Goal: Navigation & Orientation: Find specific page/section

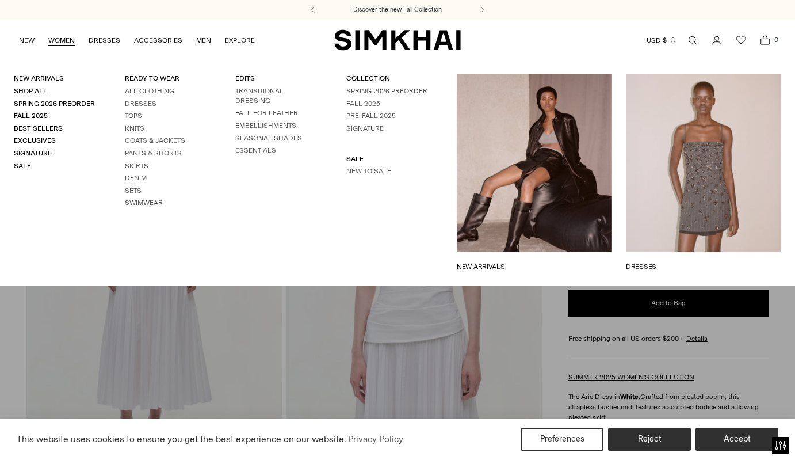
click at [30, 112] on link "Fall 2025" at bounding box center [31, 116] width 34 height 8
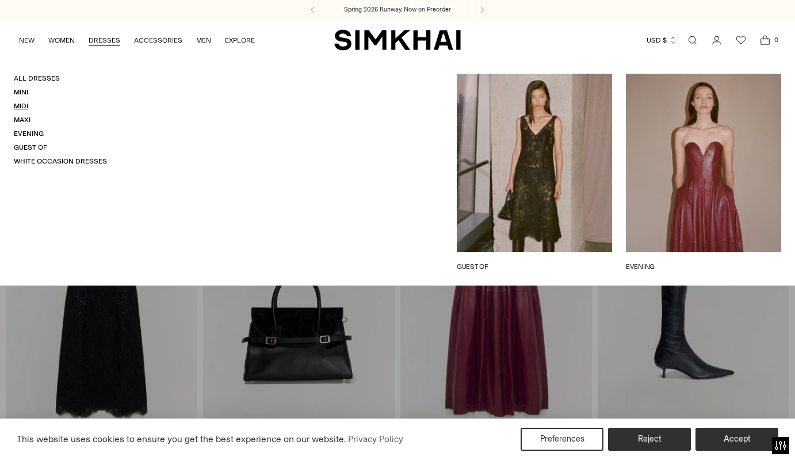
click at [21, 105] on link "Midi" at bounding box center [21, 106] width 14 height 8
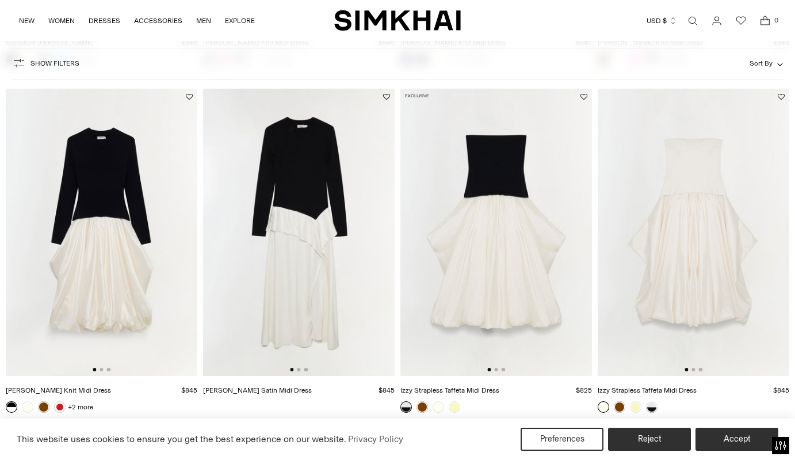
scroll to position [779, 0]
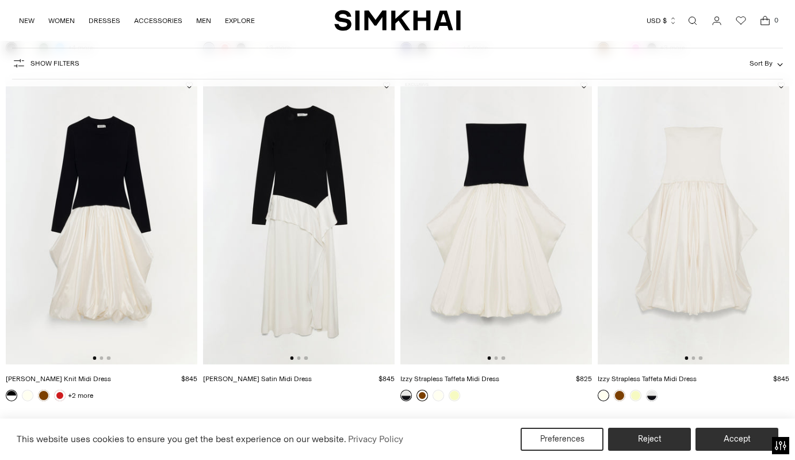
click at [422, 396] on link at bounding box center [423, 395] width 12 height 12
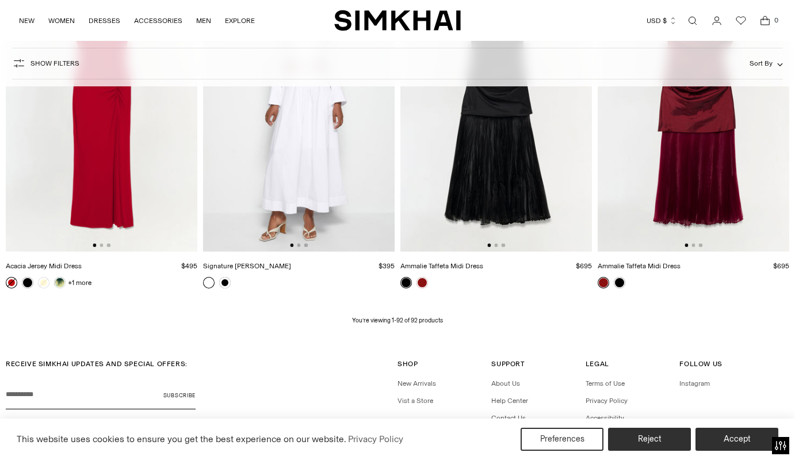
scroll to position [7898, 0]
